Goal: Task Accomplishment & Management: Use online tool/utility

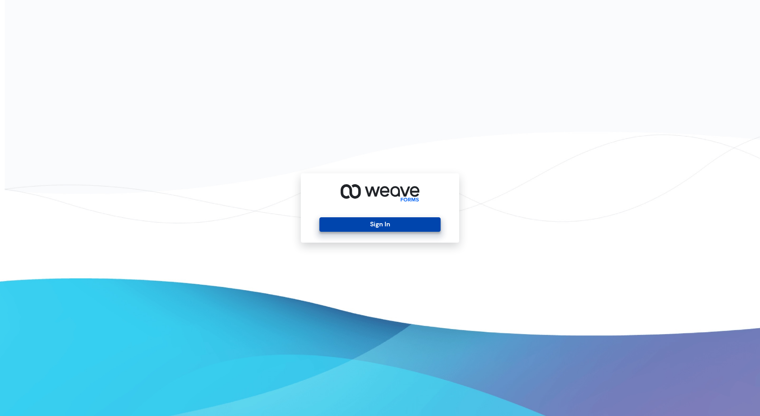
click at [407, 227] on button "Sign In" at bounding box center [379, 224] width 121 height 14
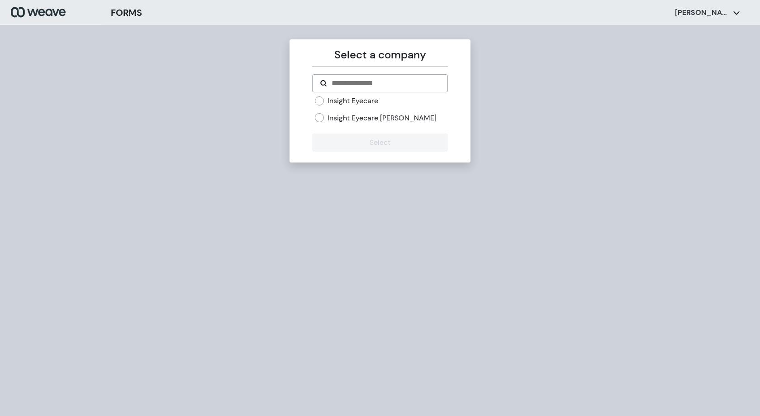
click at [398, 121] on label "Insight Eyecare [PERSON_NAME]" at bounding box center [381, 118] width 109 height 10
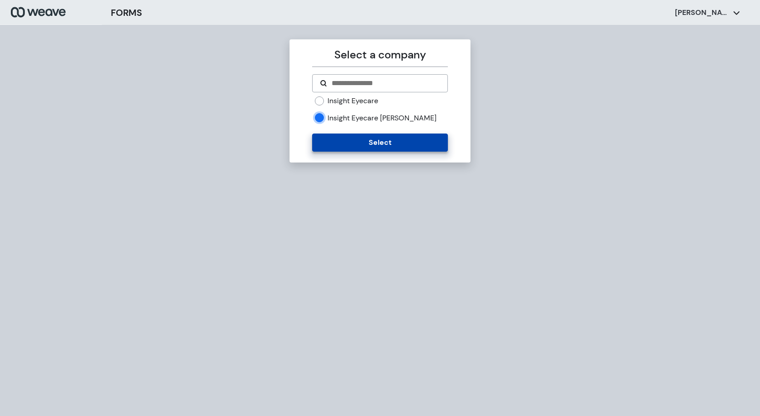
click at [408, 151] on button "Select" at bounding box center [379, 142] width 135 height 18
